Goal: Task Accomplishment & Management: Complete application form

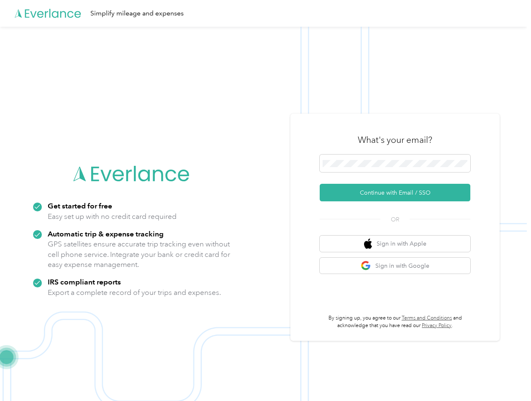
click at [265, 201] on img at bounding box center [263, 227] width 527 height 401
click at [265, 13] on div "Simplify mileage and expenses" at bounding box center [263, 13] width 527 height 27
click at [398, 193] on button "Continue with Email / SSO" at bounding box center [395, 193] width 151 height 18
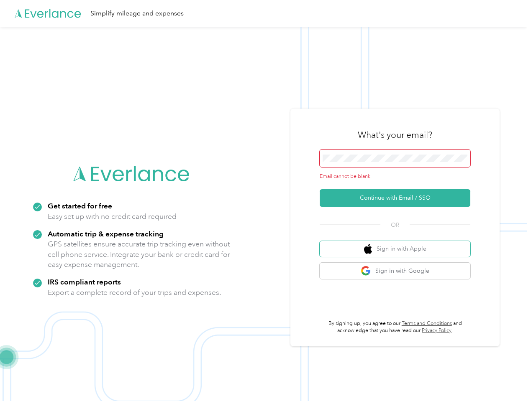
click at [398, 244] on button "Sign in with Apple" at bounding box center [395, 249] width 151 height 16
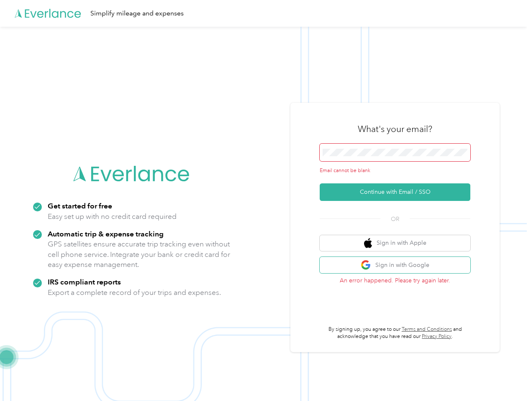
click at [398, 266] on button "Sign in with Google" at bounding box center [395, 265] width 151 height 16
